Goal: Check status: Check status

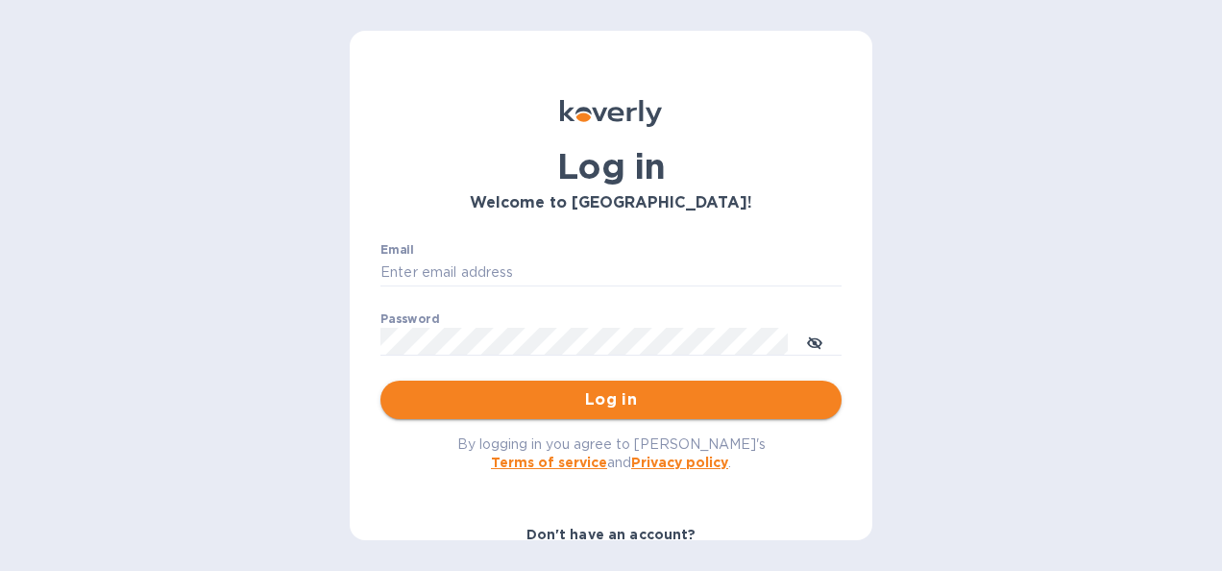
type input "[PERSON_NAME][EMAIL_ADDRESS][PERSON_NAME][PERSON_NAME][DOMAIN_NAME]"
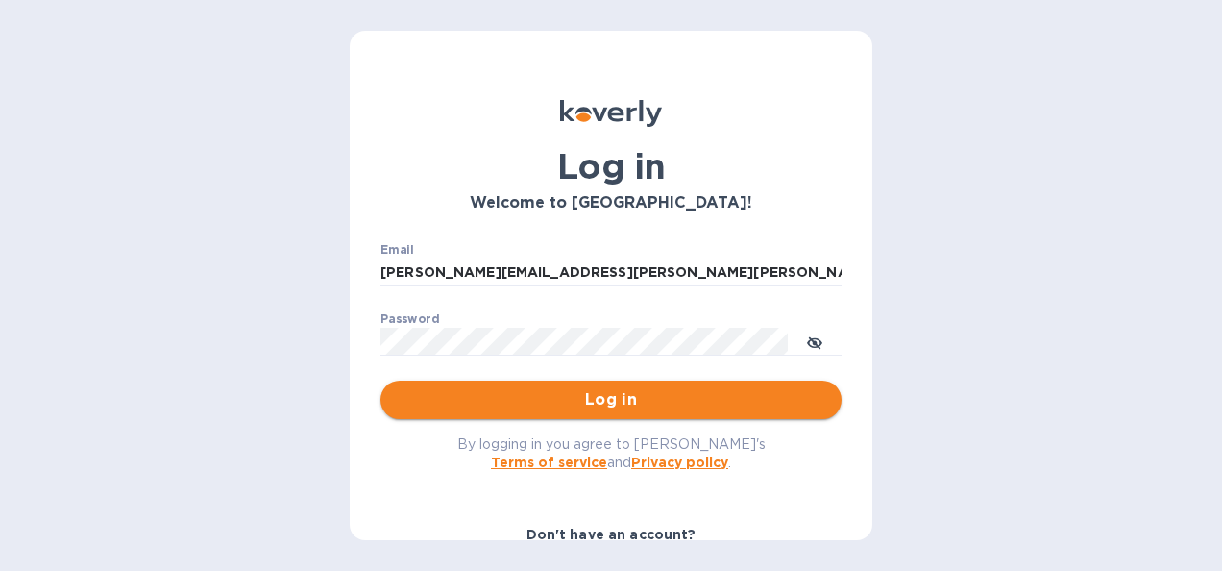
click at [614, 393] on span "Log in" at bounding box center [611, 399] width 430 height 23
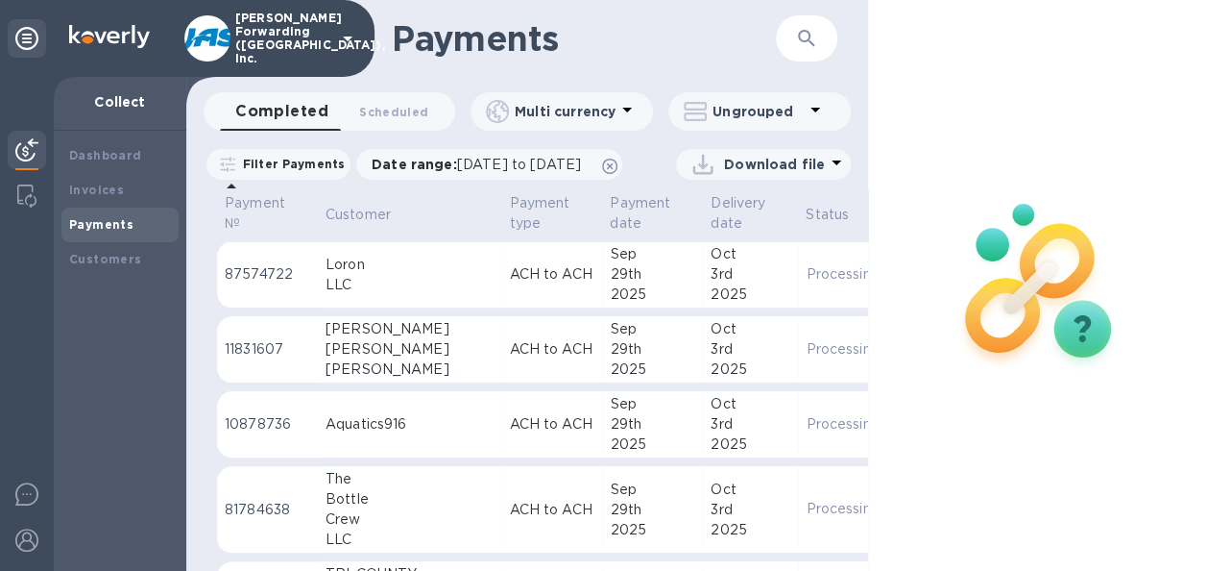
click at [797, 36] on icon "button" at bounding box center [806, 38] width 23 height 23
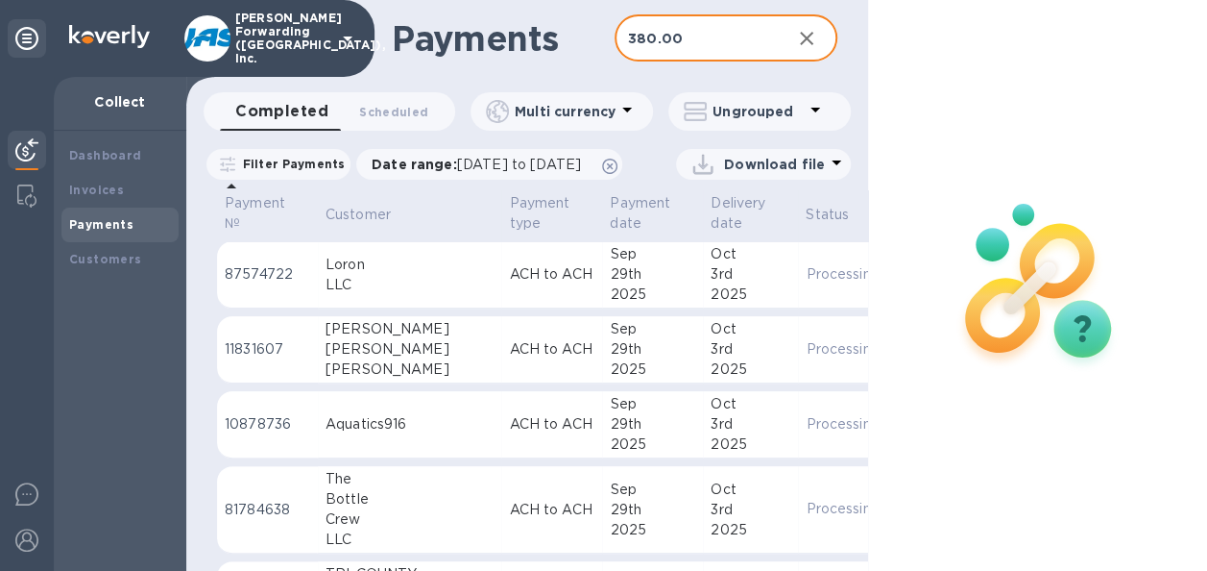
type input "380.00"
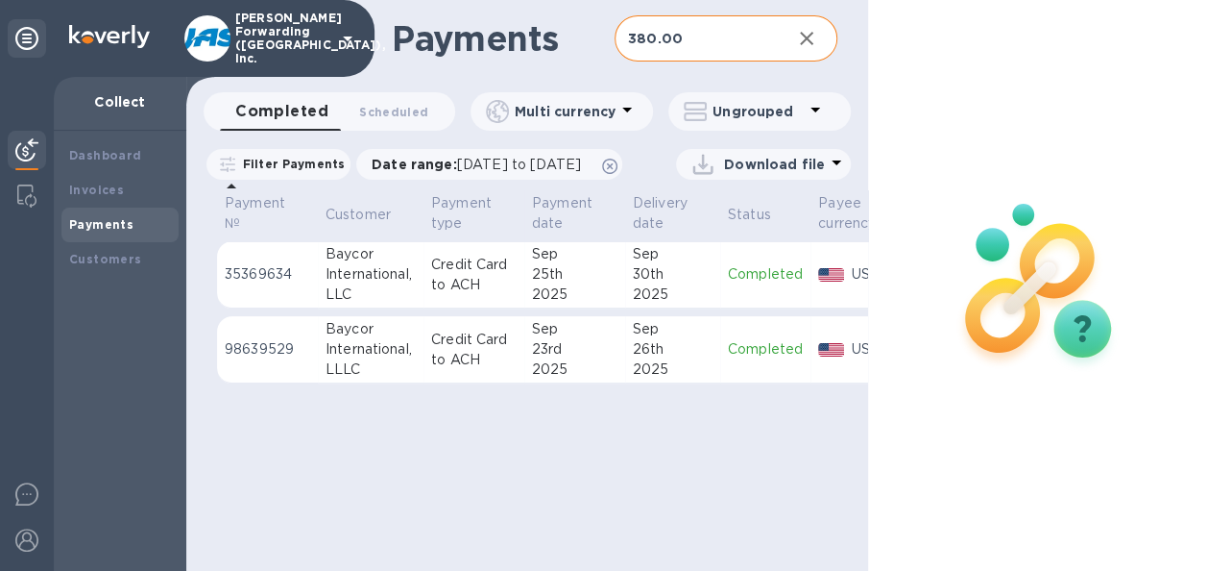
click at [686, 284] on div "30th" at bounding box center [673, 274] width 80 height 20
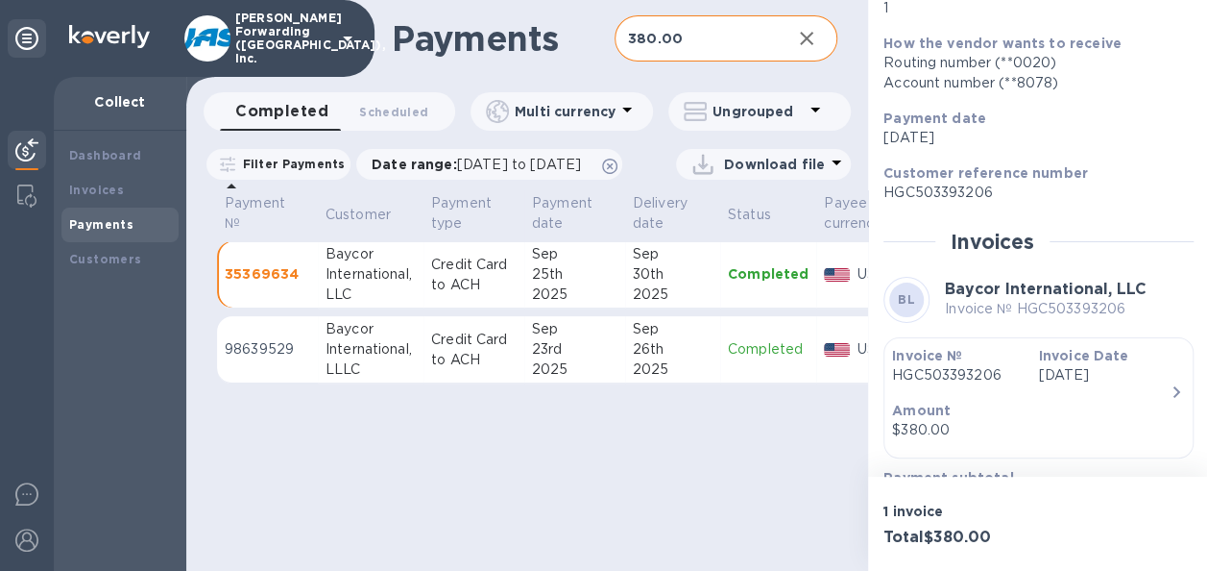
scroll to position [335, 0]
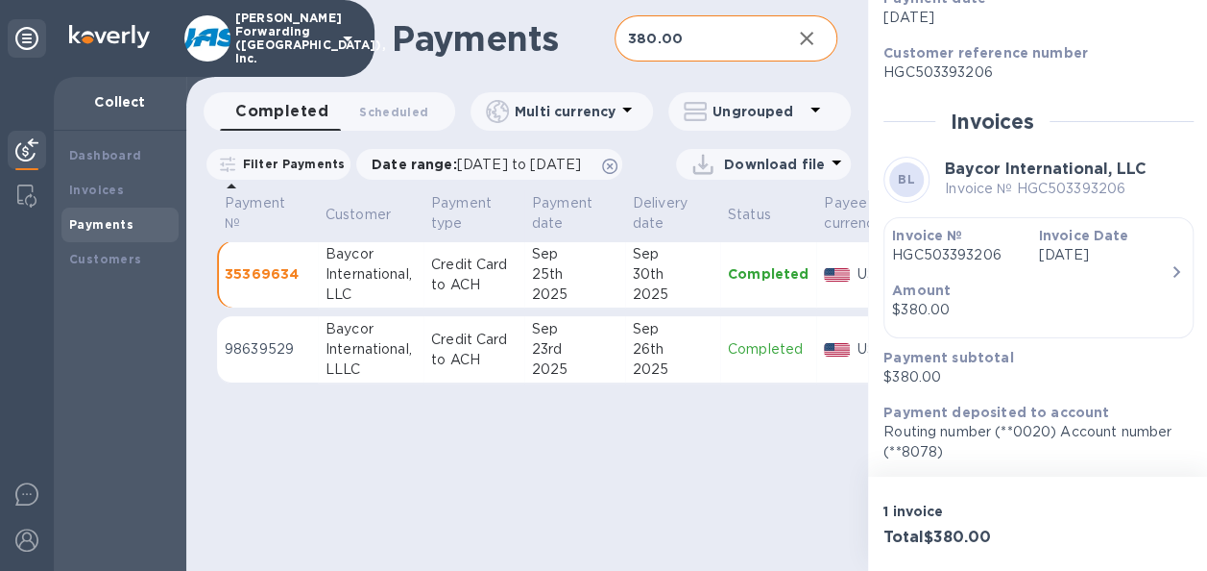
click at [617, 383] on td "[DATE]" at bounding box center [574, 349] width 101 height 67
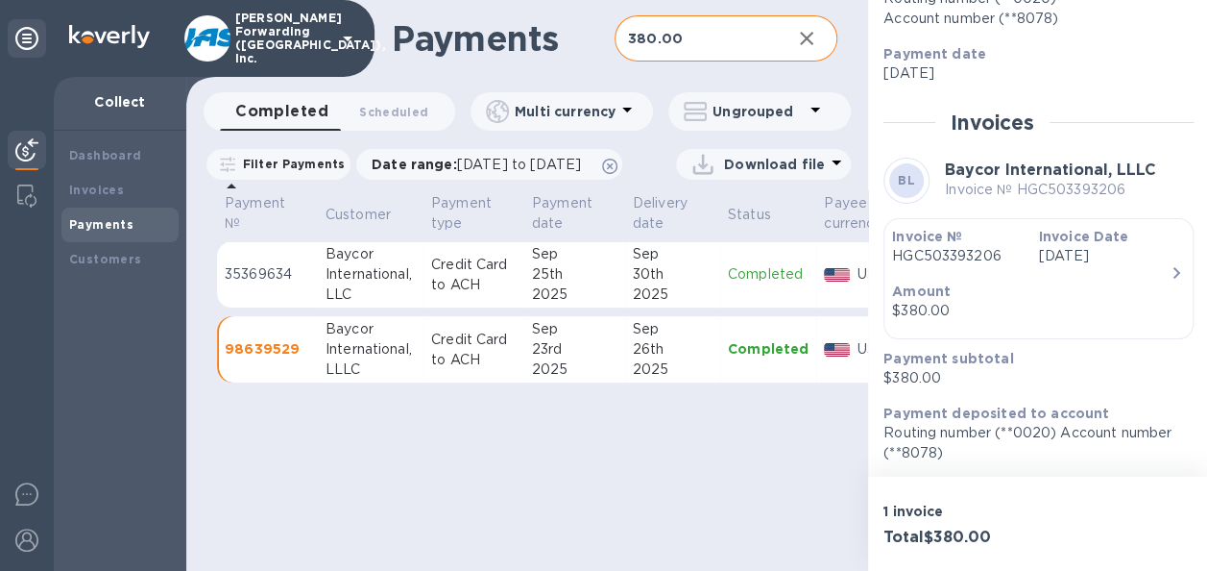
scroll to position [280, 0]
click at [492, 308] on td "Credit Card to ACH" at bounding box center [474, 274] width 101 height 67
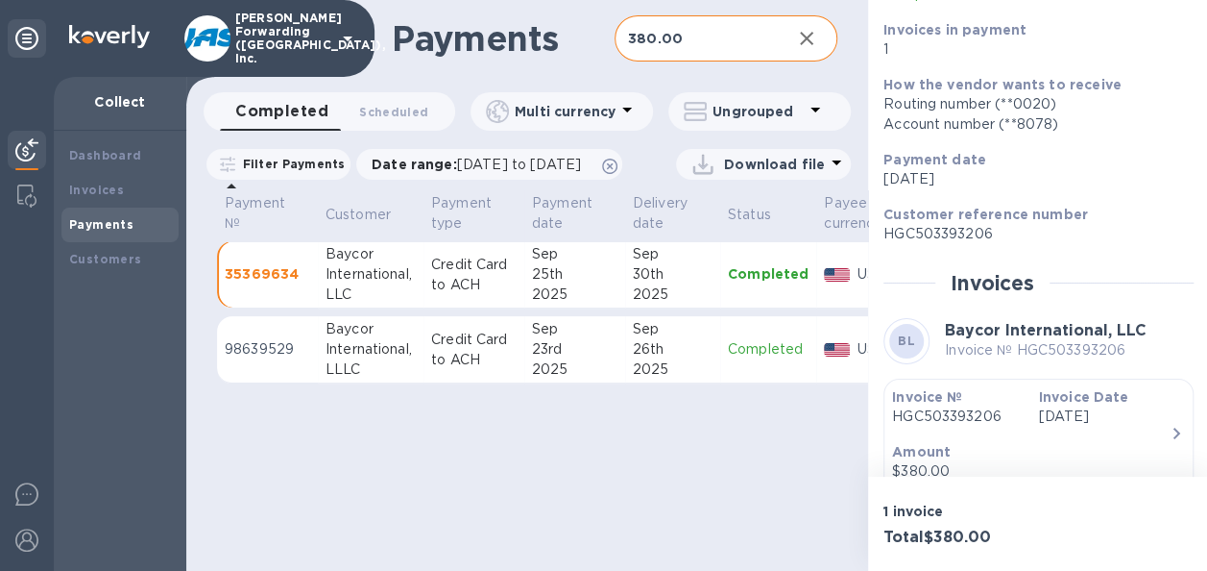
scroll to position [192, 0]
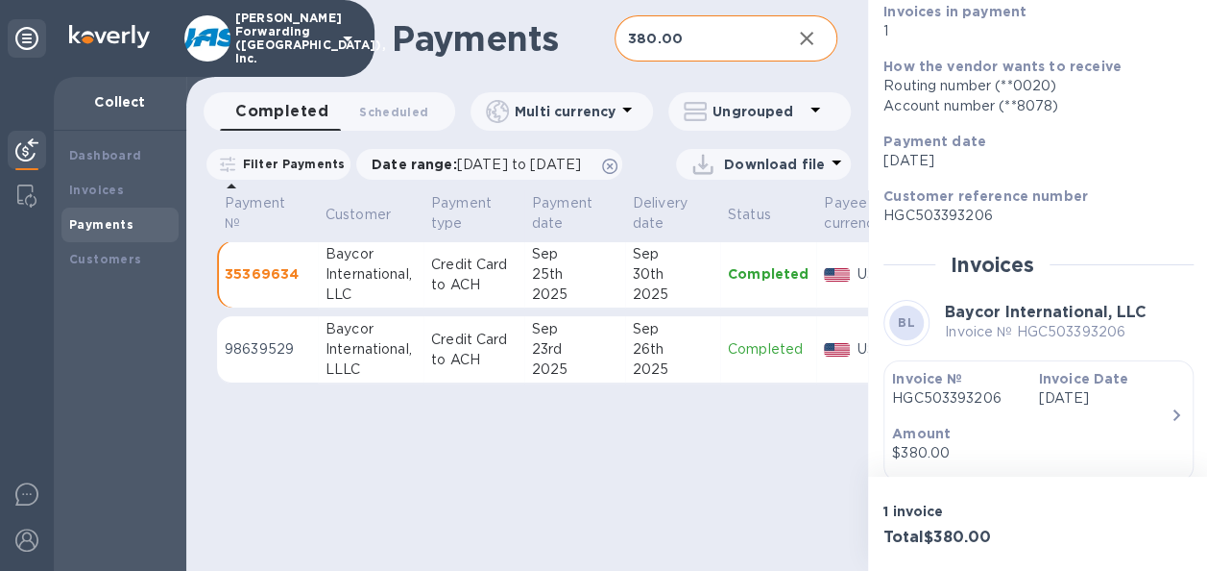
click at [584, 379] on div "2025" at bounding box center [574, 369] width 85 height 20
